Goal: Transaction & Acquisition: Purchase product/service

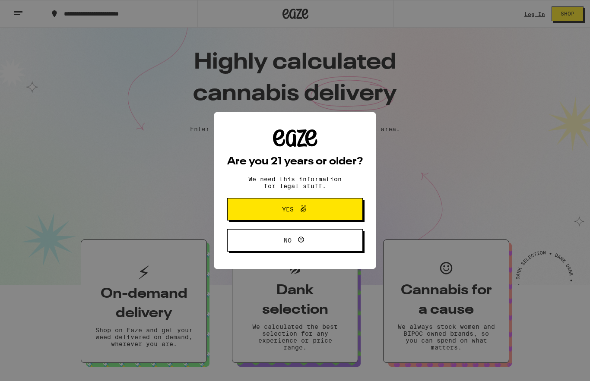
click at [314, 210] on span "Yes" at bounding box center [295, 209] width 66 height 11
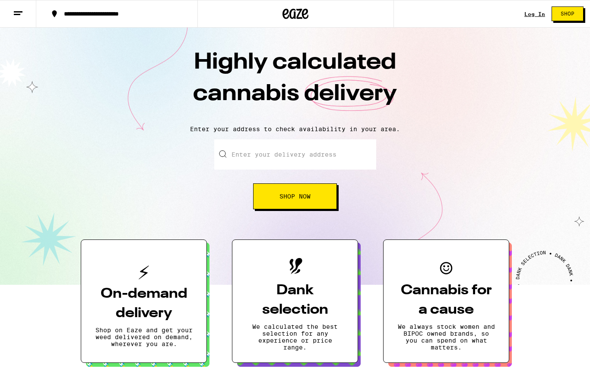
click at [314, 157] on input "Enter your delivery address" at bounding box center [295, 155] width 162 height 30
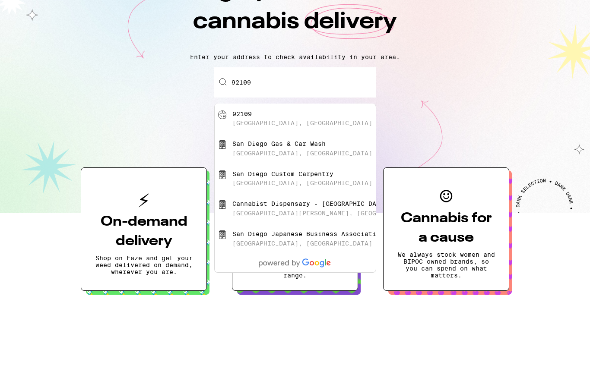
click at [261, 192] on div "[GEOGRAPHIC_DATA], [GEOGRAPHIC_DATA]" at bounding box center [302, 195] width 140 height 7
type input "[GEOGRAPHIC_DATA]"
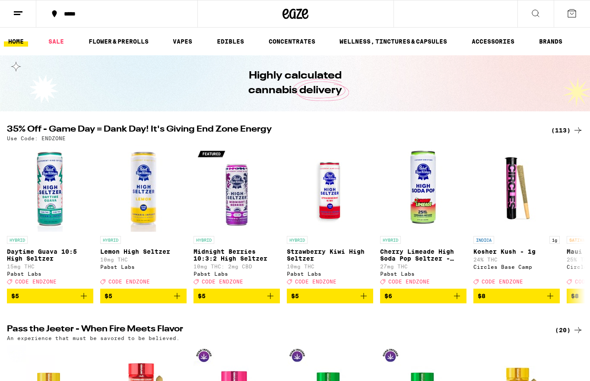
click at [58, 42] on link "SALE" at bounding box center [56, 41] width 24 height 10
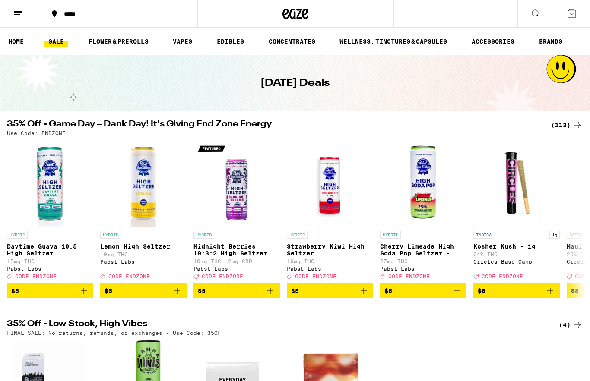
click at [390, 41] on link "WELLNESS, TINCTURES & CAPSULES" at bounding box center [393, 41] width 116 height 10
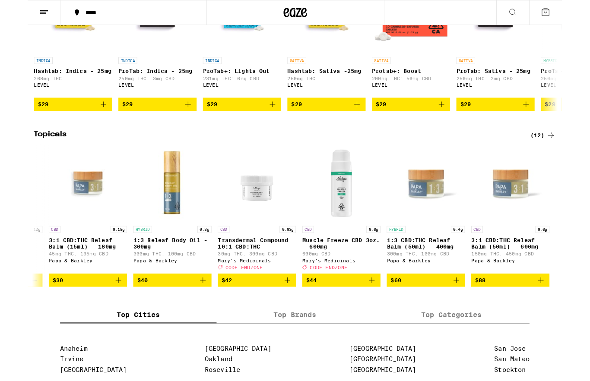
scroll to position [0, 543]
